Goal: Transaction & Acquisition: Purchase product/service

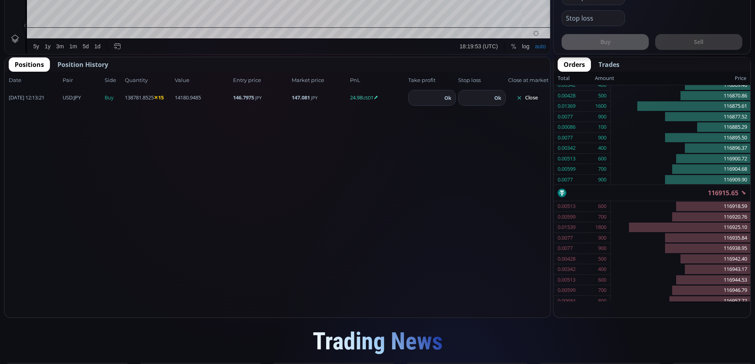
scroll to position [458, 0]
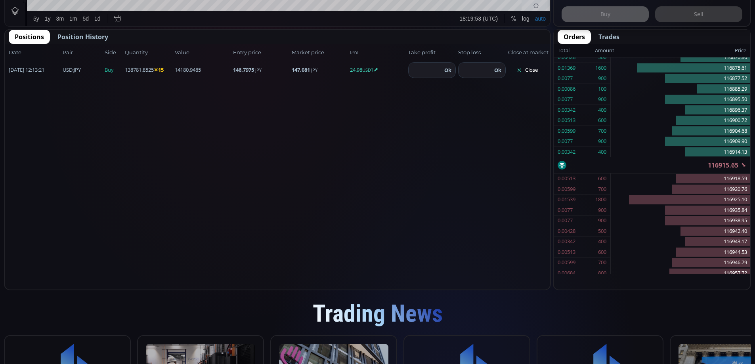
click at [531, 70] on button "Close" at bounding box center [527, 70] width 38 height 13
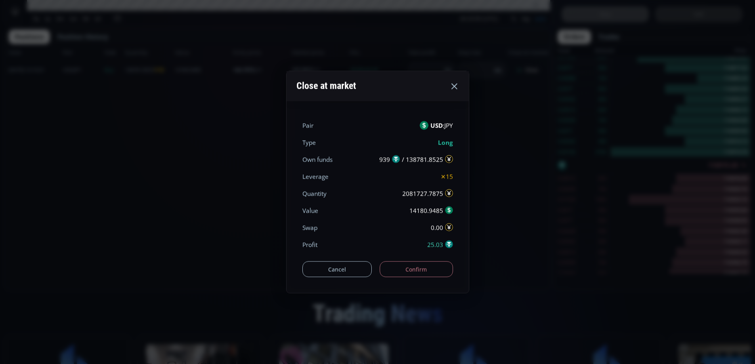
click at [417, 271] on button "Confirm" at bounding box center [416, 270] width 73 height 16
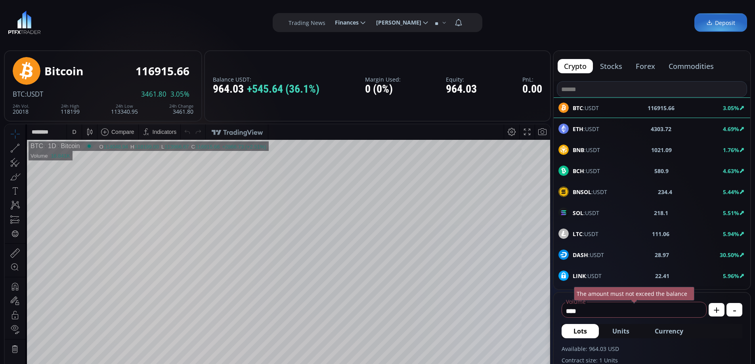
scroll to position [0, 0]
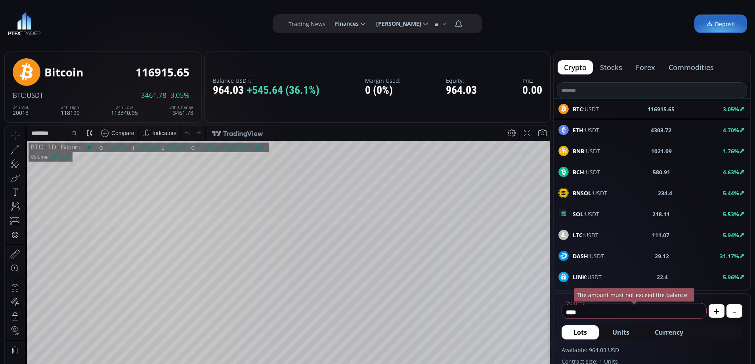
click at [686, 68] on button "commodities" at bounding box center [691, 67] width 58 height 14
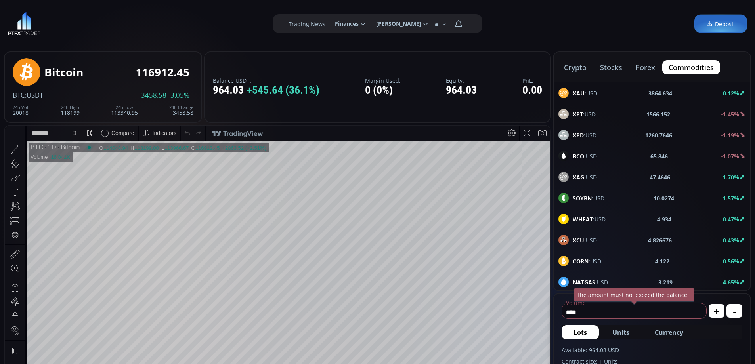
click at [645, 67] on button "forex" at bounding box center [645, 67] width 32 height 14
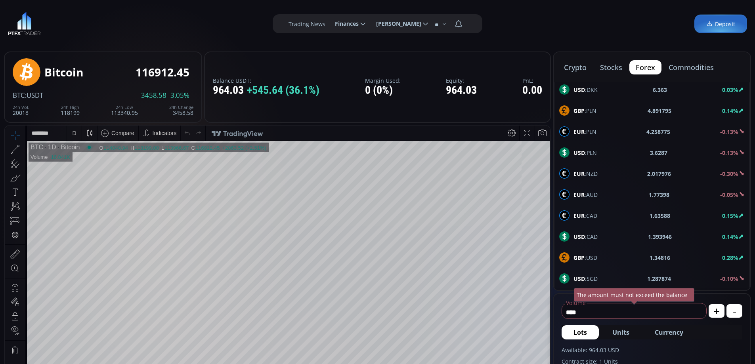
scroll to position [424, 0]
click at [594, 153] on span "EUR :USD" at bounding box center [585, 153] width 24 height 8
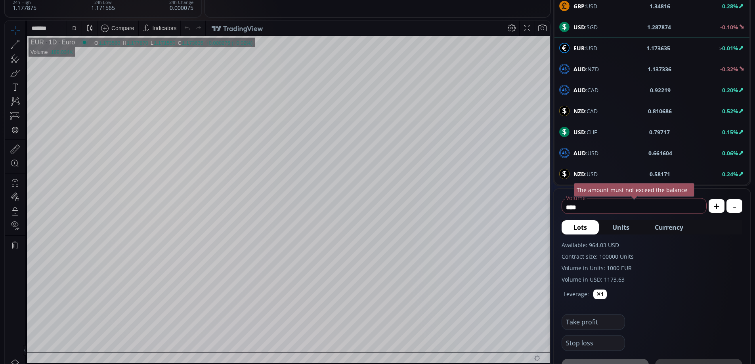
scroll to position [113, 0]
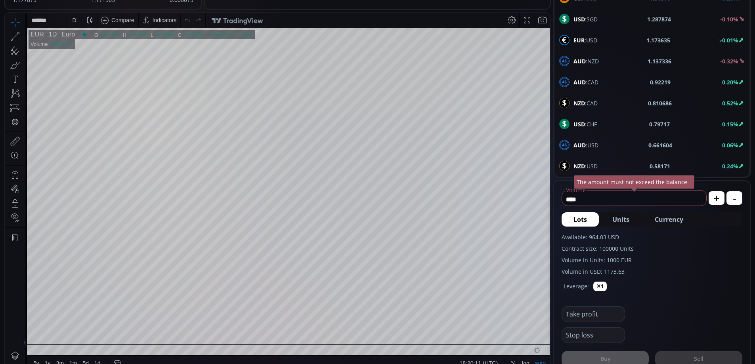
click at [673, 220] on span "Currency" at bounding box center [669, 220] width 29 height 10
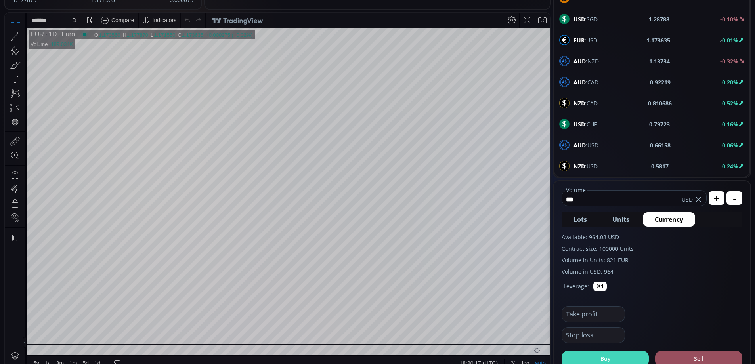
type input "***"
click at [612, 356] on button "Buy" at bounding box center [604, 359] width 87 height 16
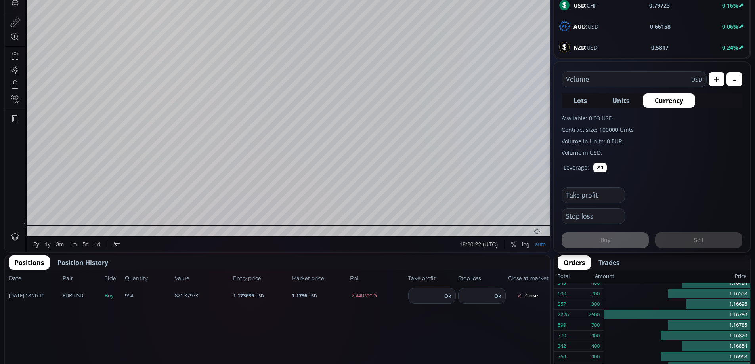
scroll to position [34, 0]
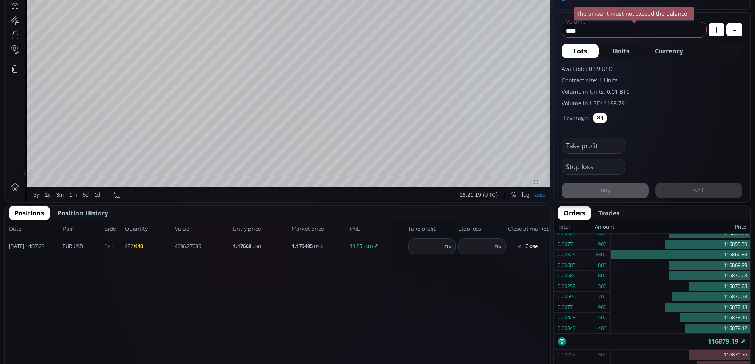
scroll to position [283, 0]
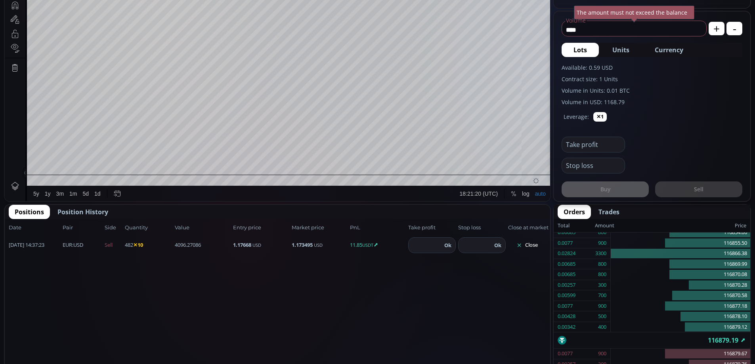
click at [527, 247] on button "Close" at bounding box center [527, 245] width 38 height 13
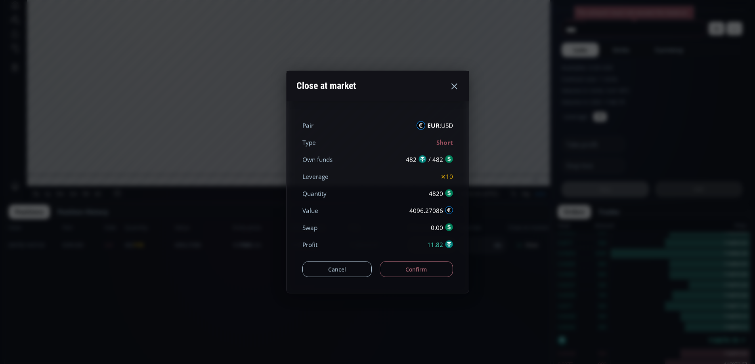
click at [426, 270] on button "Confirm" at bounding box center [416, 270] width 73 height 16
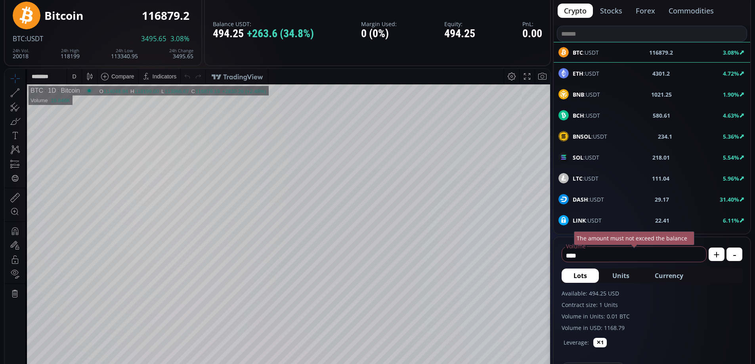
scroll to position [12, 0]
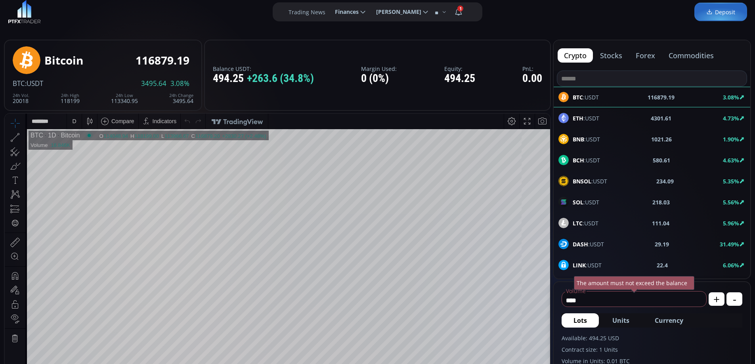
click at [685, 55] on button "commodities" at bounding box center [691, 55] width 58 height 14
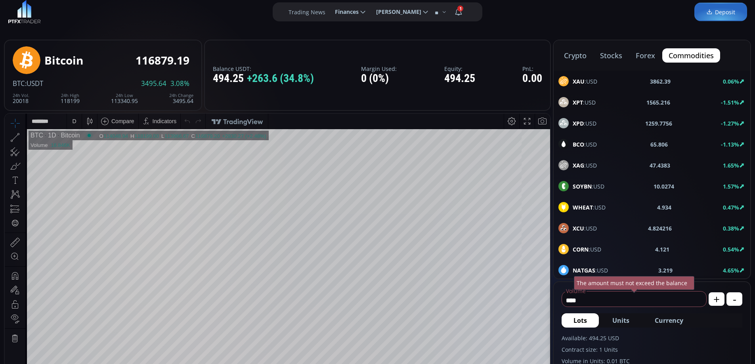
click at [642, 56] on button "forex" at bounding box center [645, 55] width 32 height 14
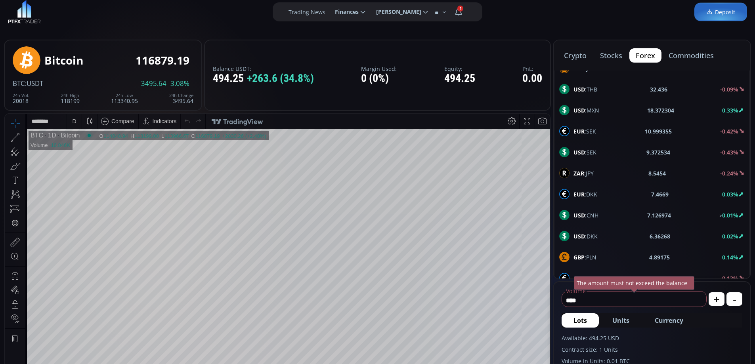
scroll to position [277, 0]
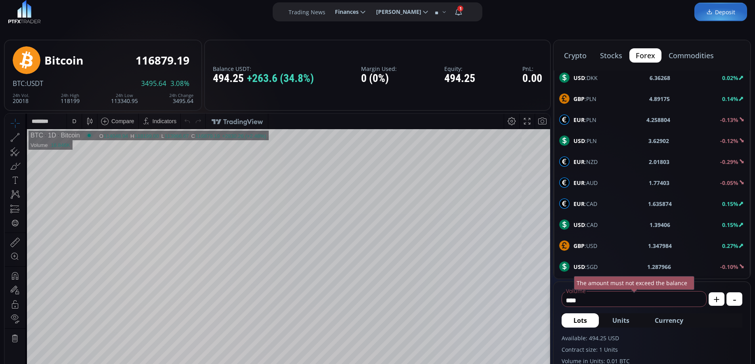
click at [595, 222] on span "USD :CAD" at bounding box center [585, 225] width 24 height 8
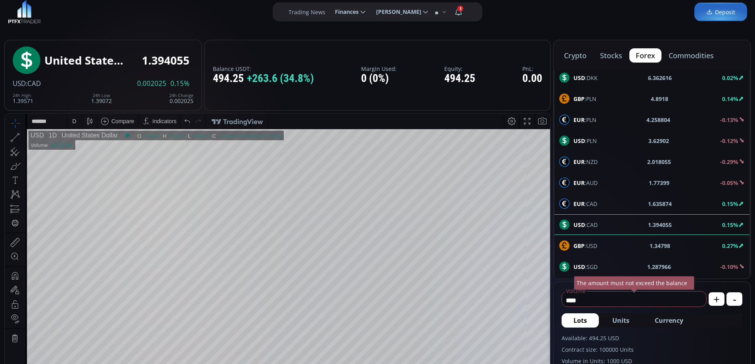
click at [550, 283] on html "Date Range 5y 1y 3m 1m 5d 1d 18:21:34 (UTC) log auto USD 1D United States Dolla…" at bounding box center [277, 299] width 545 height 370
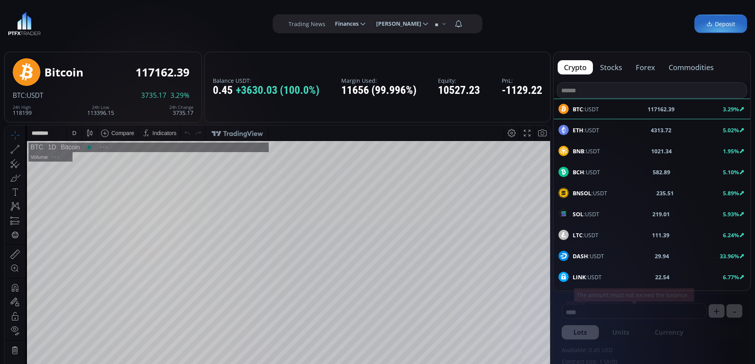
scroll to position [110, 0]
click at [647, 68] on button "forex" at bounding box center [645, 67] width 32 height 14
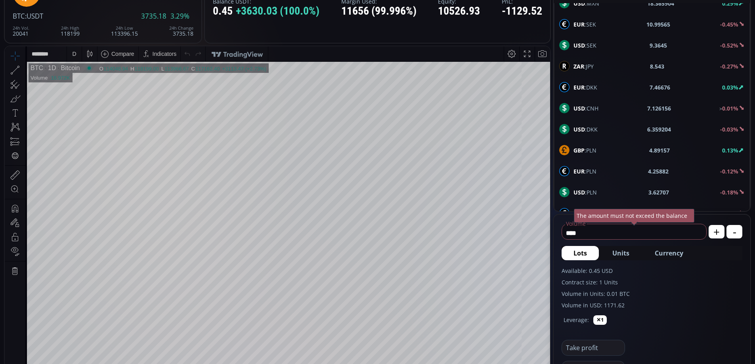
scroll to position [119, 0]
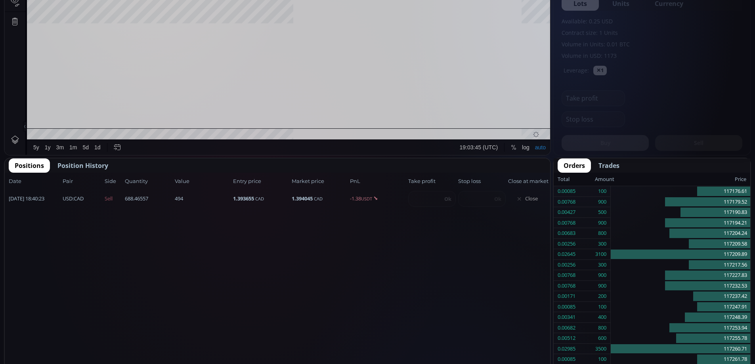
scroll to position [110, 0]
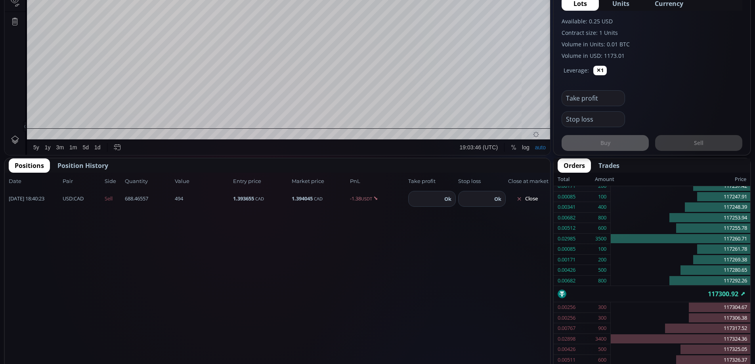
click at [94, 165] on span "Position History" at bounding box center [82, 166] width 51 height 10
